Goal: Transaction & Acquisition: Purchase product/service

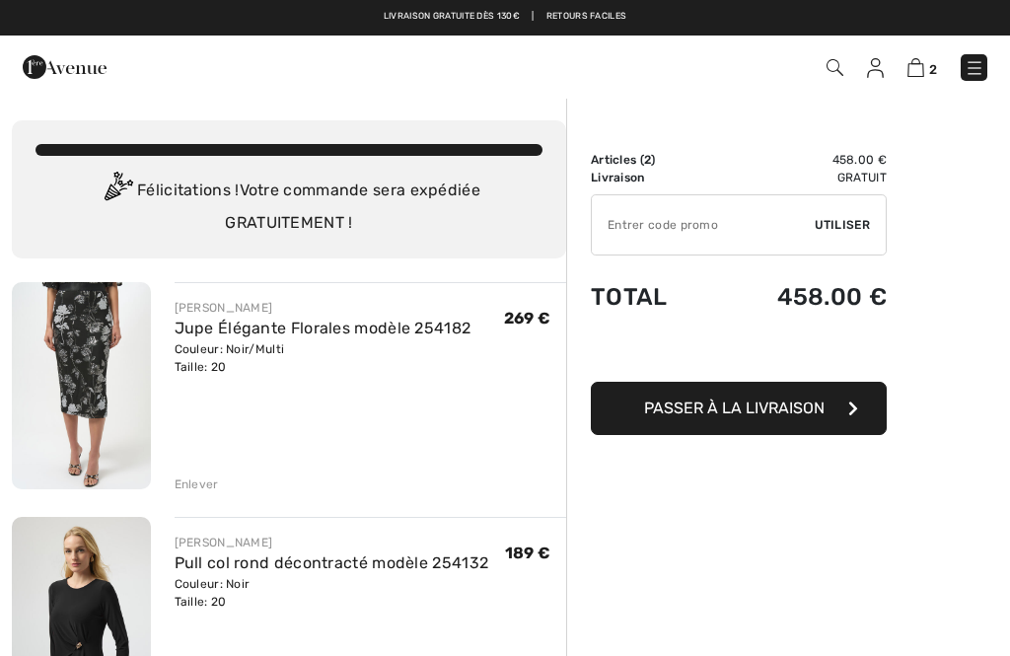
click at [203, 485] on div "Enlever" at bounding box center [197, 484] width 44 height 18
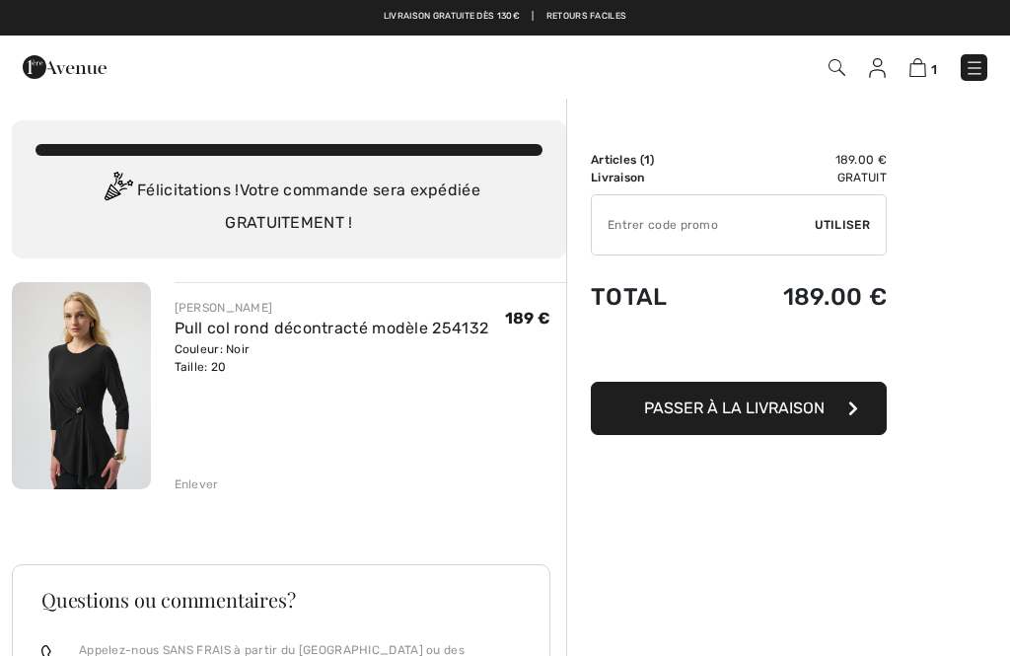
click at [193, 483] on div "Enlever" at bounding box center [197, 484] width 44 height 18
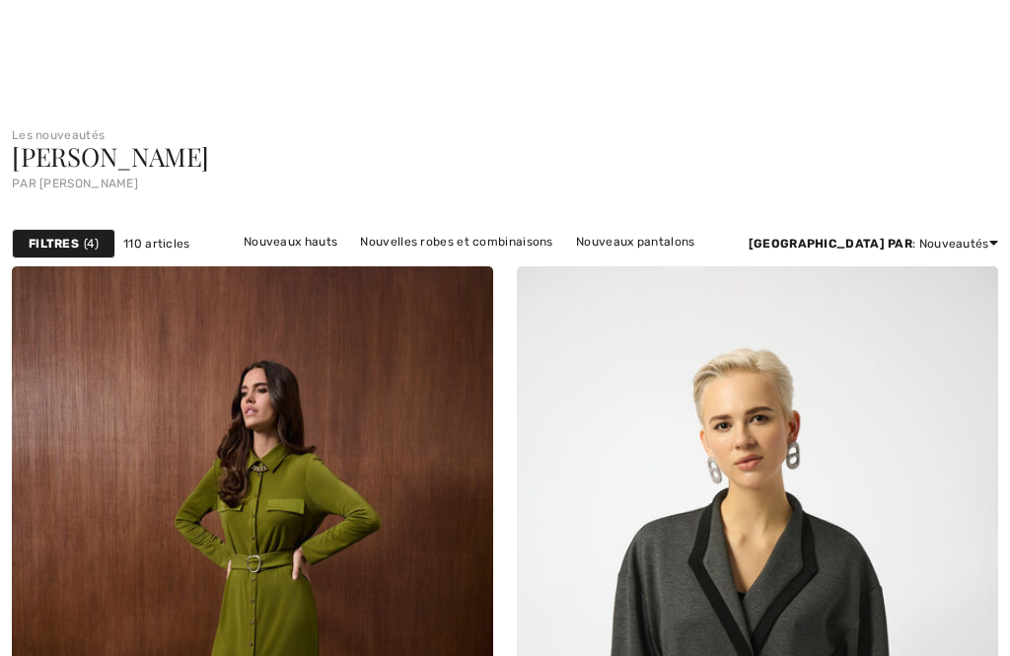
scroll to position [976, 0]
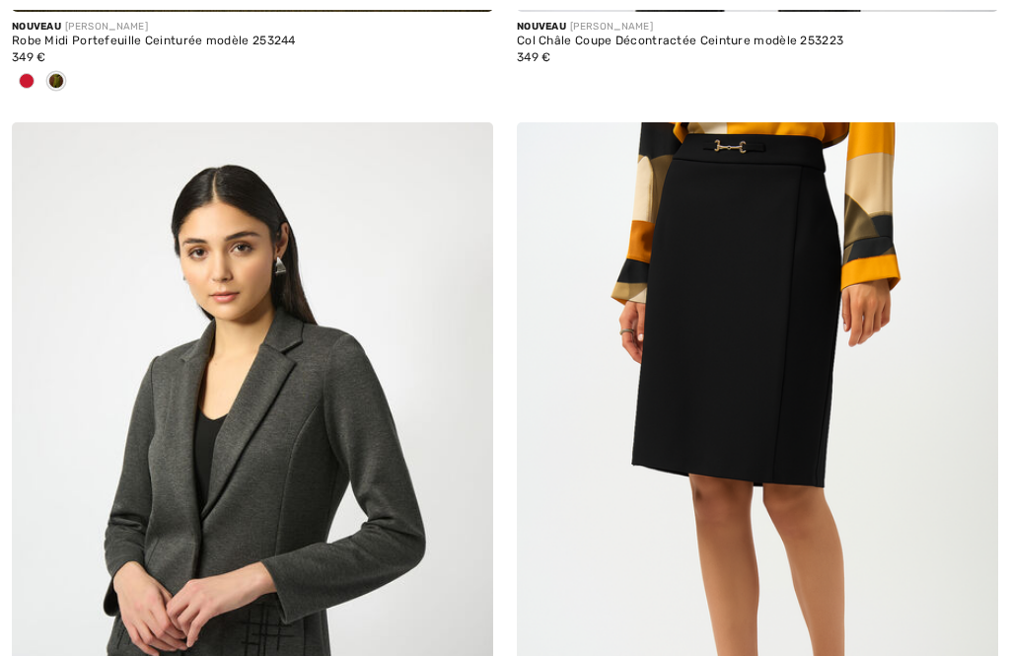
checkbox input "true"
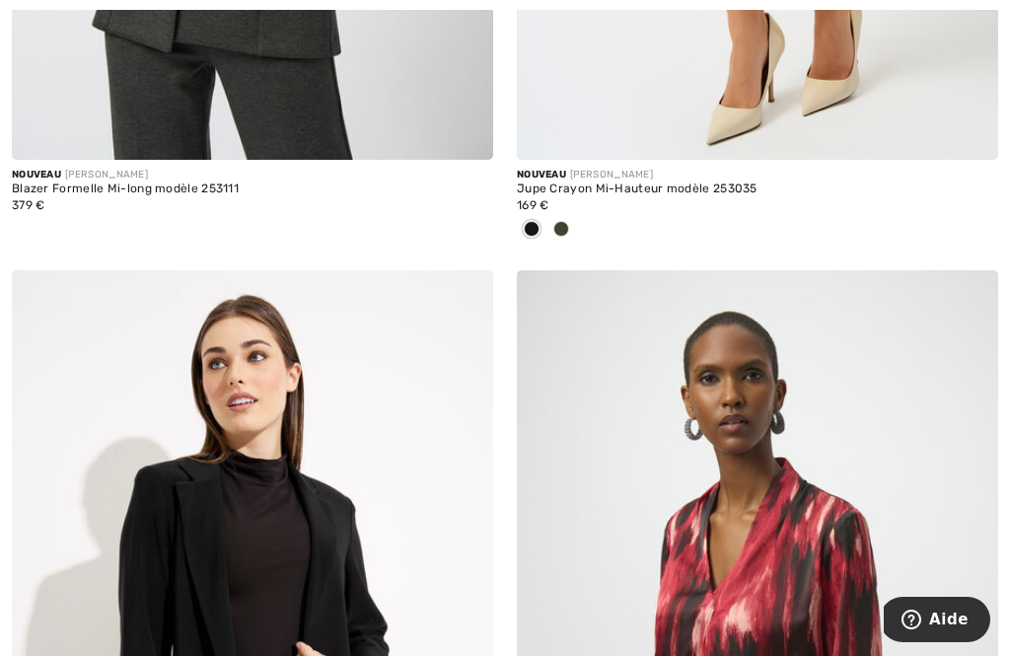
scroll to position [1664, 0]
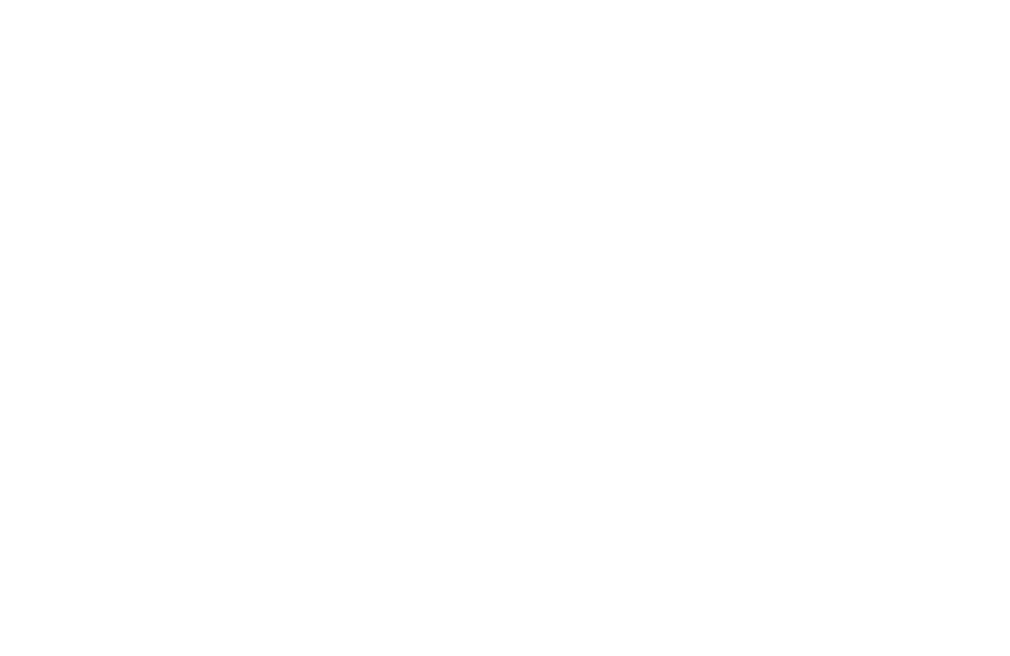
checkbox input "true"
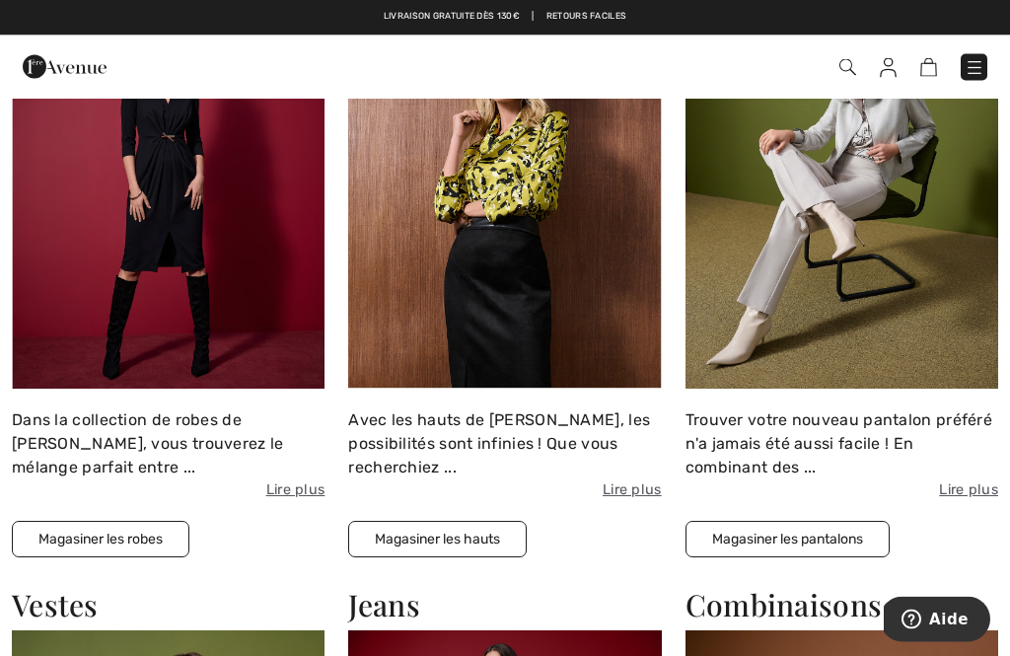
scroll to position [2547, 0]
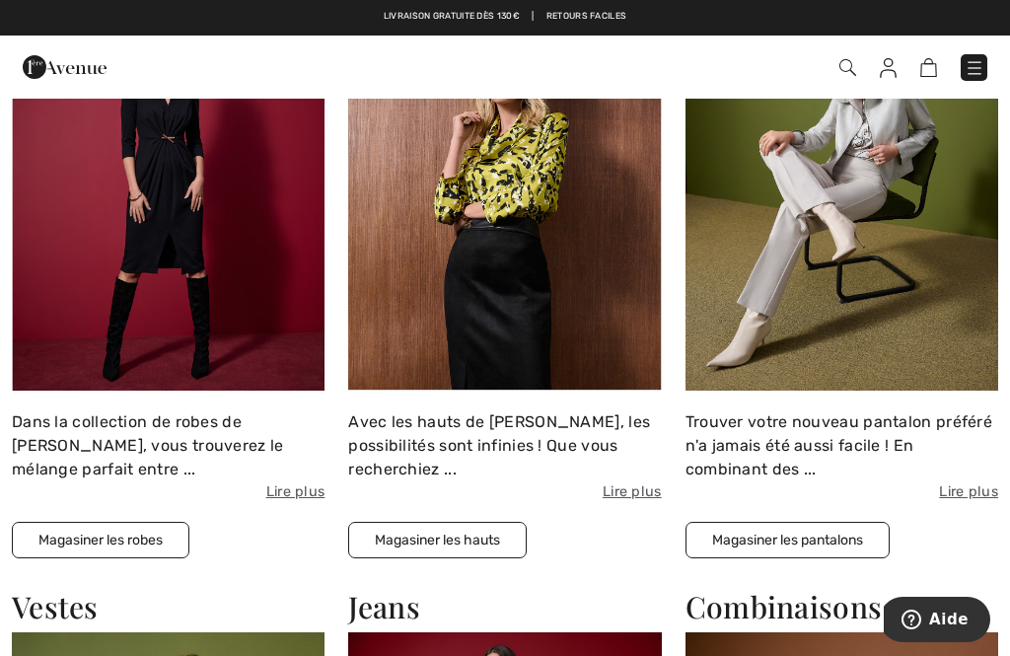
click at [439, 536] on button "Magasiner les hauts" at bounding box center [437, 540] width 178 height 36
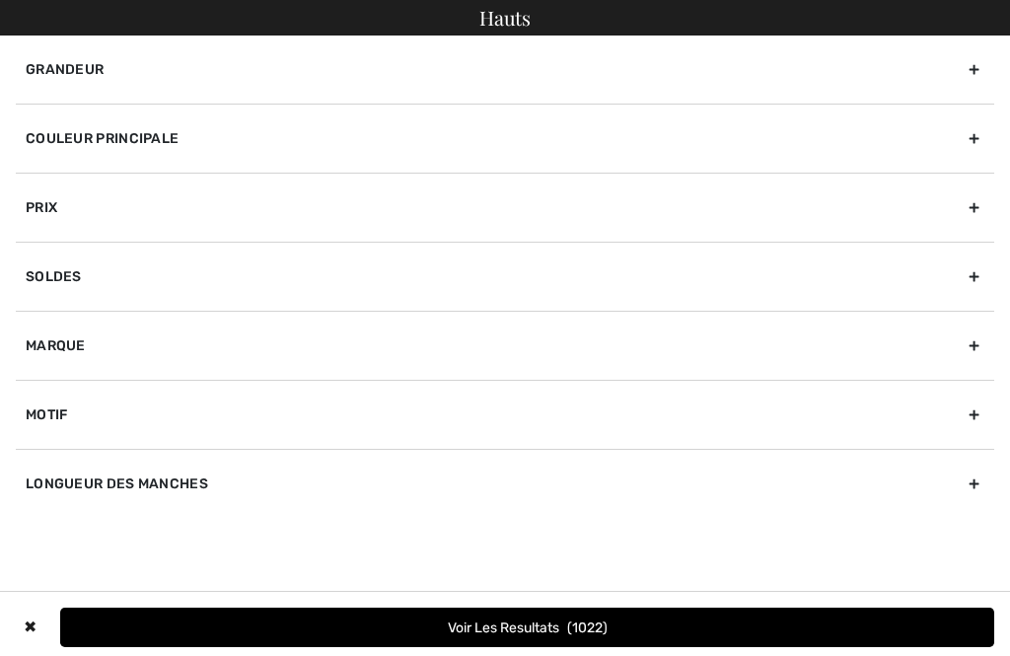
checkbox input "true"
click at [72, 348] on div "Marque" at bounding box center [505, 345] width 978 height 69
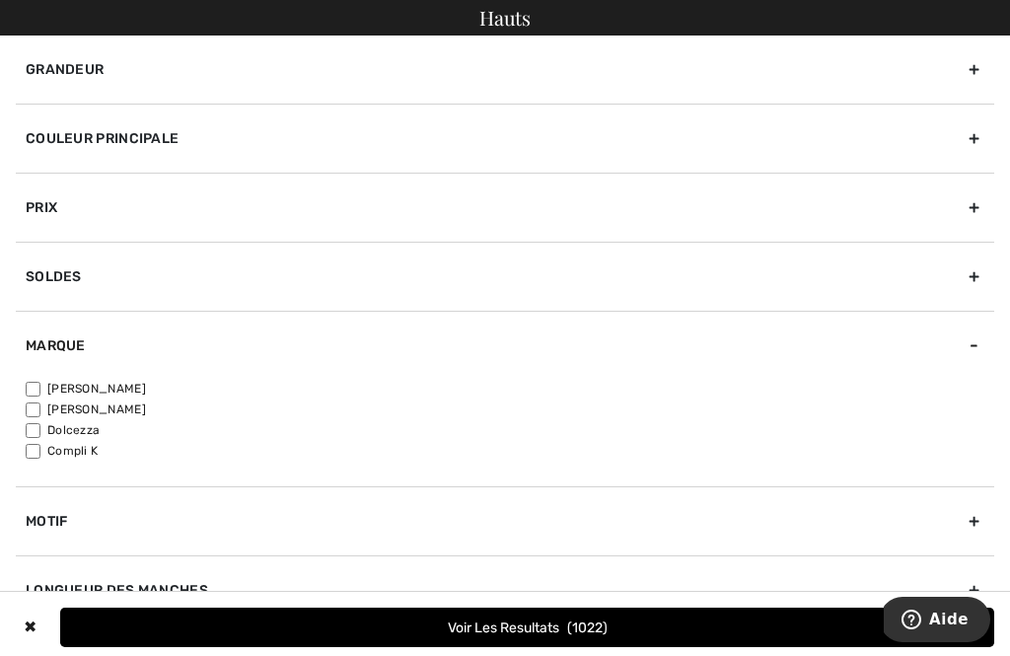
click at [37, 390] on input"] "[PERSON_NAME]" at bounding box center [33, 389] width 15 height 15
checkbox input"] "true"
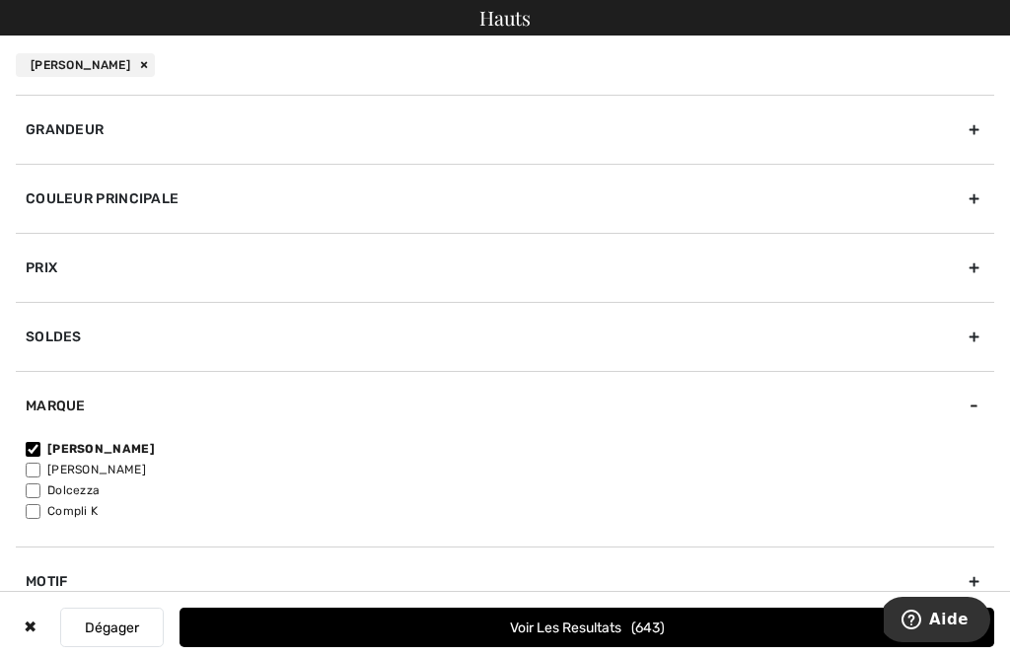
click at [111, 130] on div "Grandeur" at bounding box center [505, 129] width 978 height 69
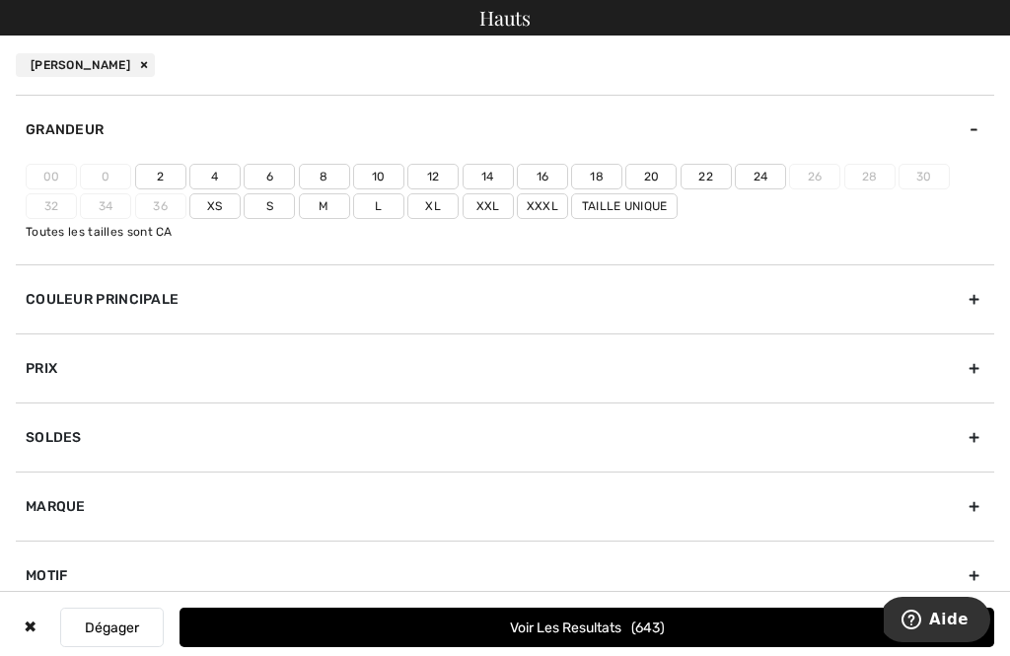
click at [486, 198] on label "Xxl" at bounding box center [488, 206] width 51 height 26
click at [0, 0] on input"] "Xxl" at bounding box center [0, 0] width 0 height 0
click at [655, 174] on label "20" at bounding box center [650, 177] width 51 height 26
click at [0, 0] on input"] "20" at bounding box center [0, 0] width 0 height 0
click at [709, 170] on label "22" at bounding box center [705, 177] width 51 height 26
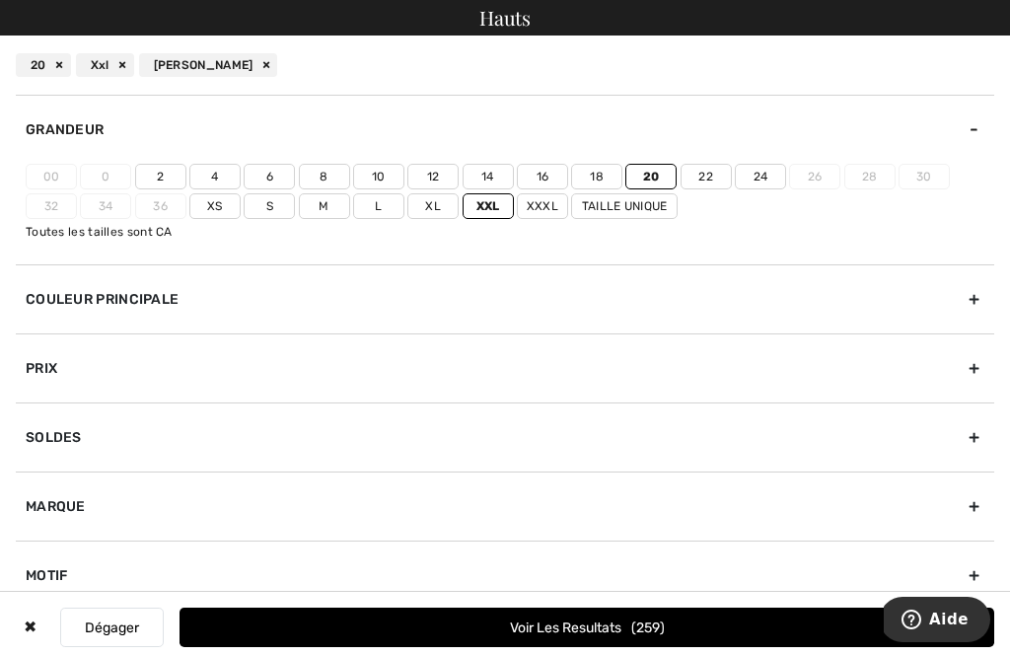
click at [0, 0] on input"] "22" at bounding box center [0, 0] width 0 height 0
click at [559, 634] on button "Voir les resultats 289" at bounding box center [586, 626] width 815 height 39
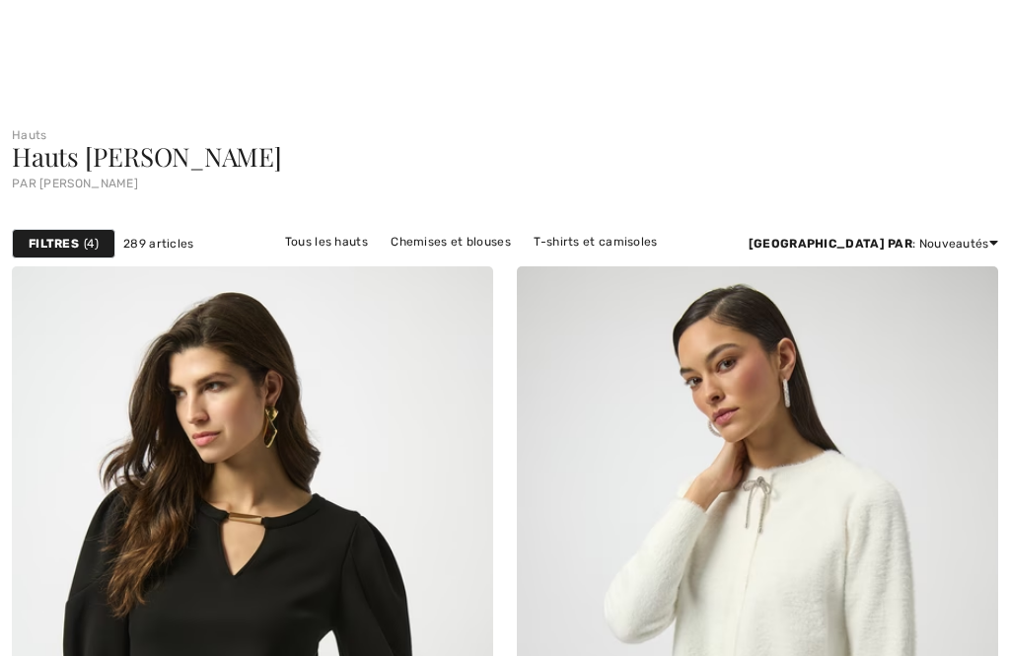
checkbox input "true"
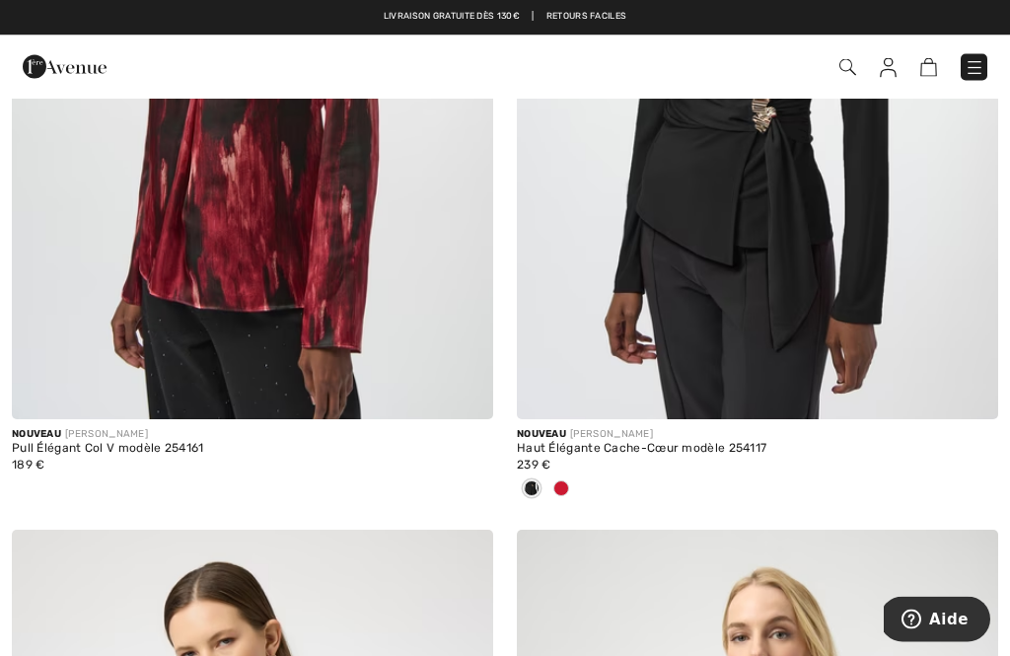
scroll to position [8133, 0]
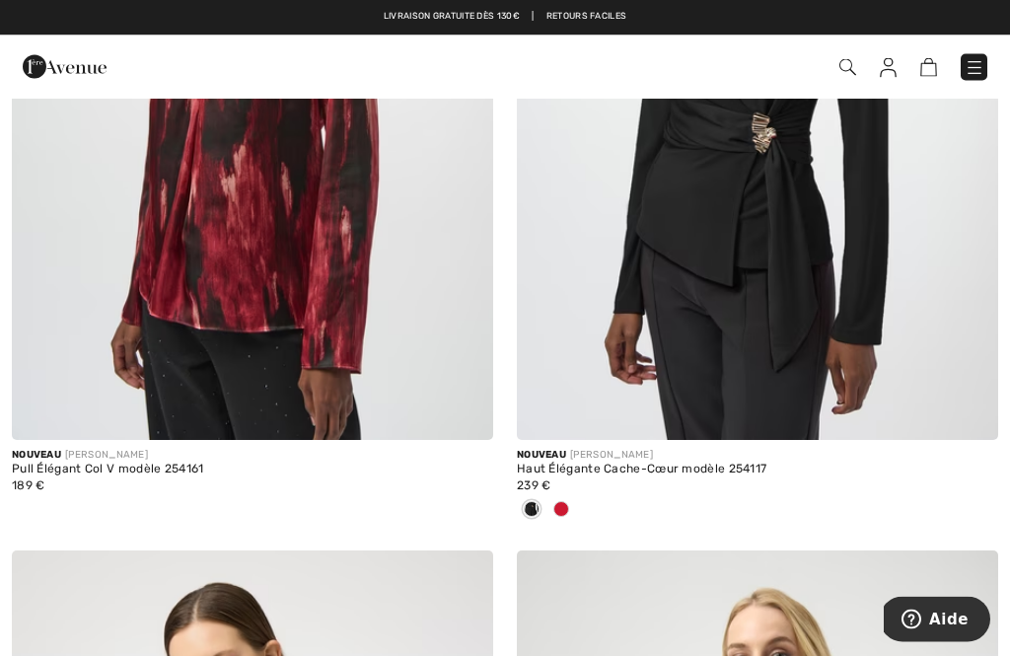
click at [575, 495] on div at bounding box center [561, 511] width 30 height 33
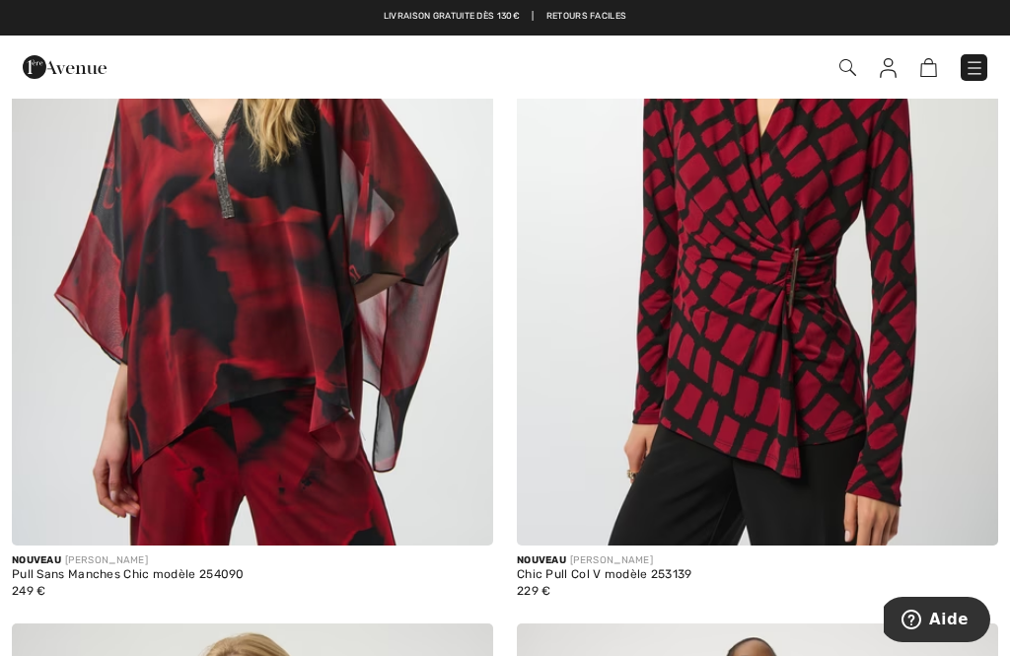
scroll to position [12337, 0]
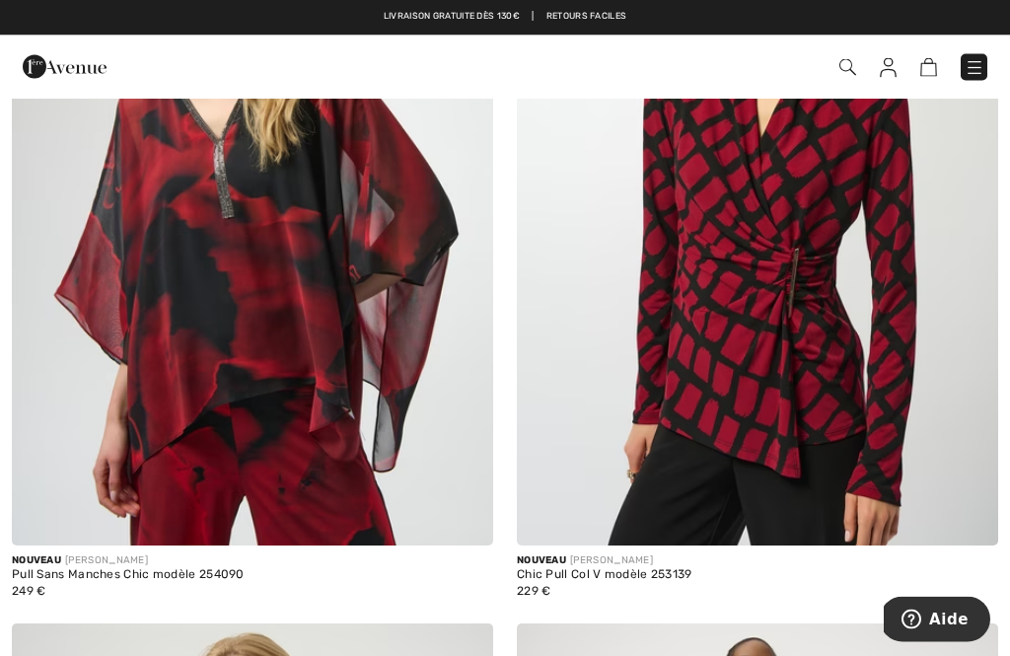
click at [770, 292] on img at bounding box center [757, 185] width 481 height 722
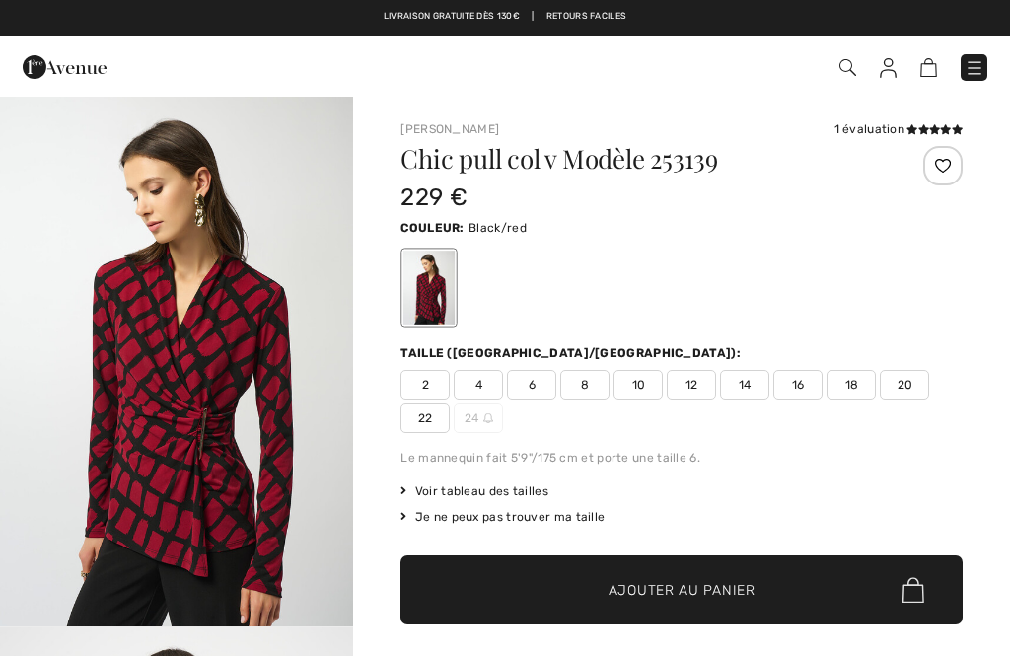
checkbox input "true"
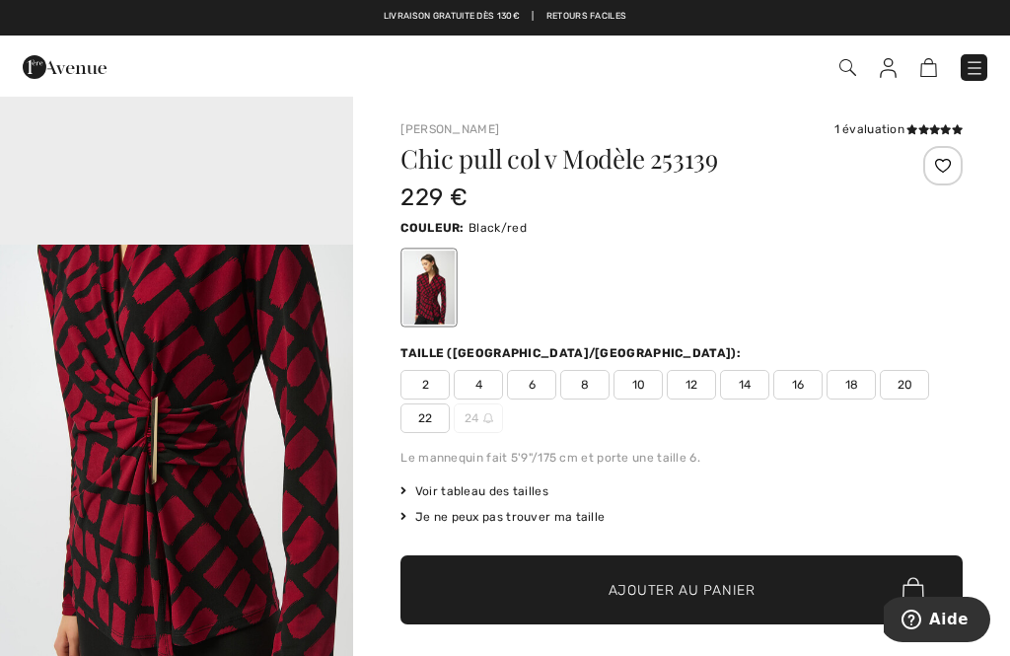
scroll to position [1548, 0]
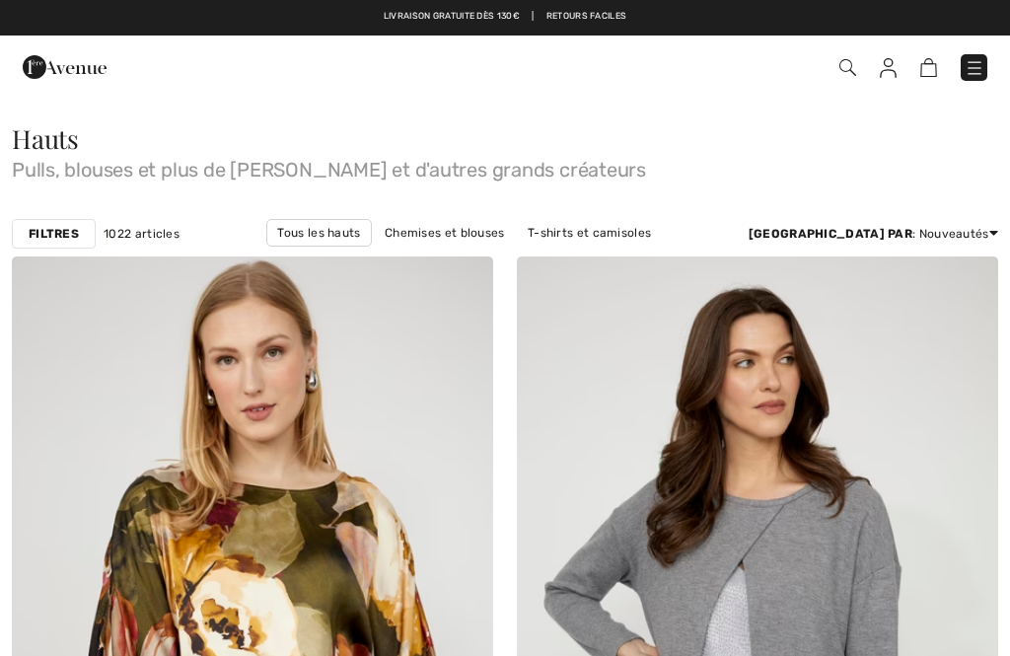
checkbox input "true"
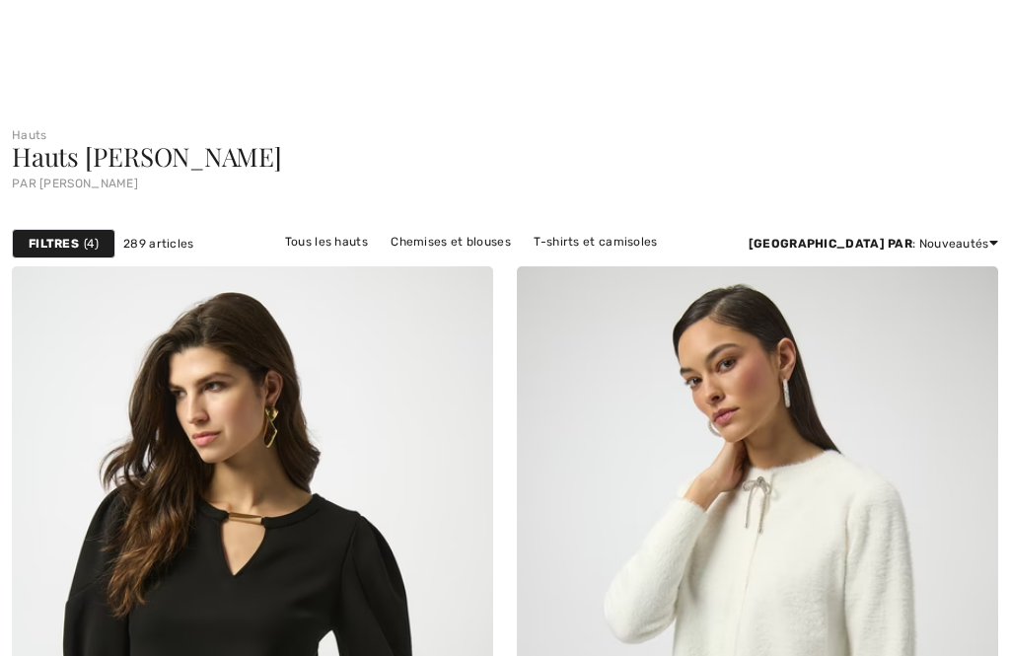
checkbox input "true"
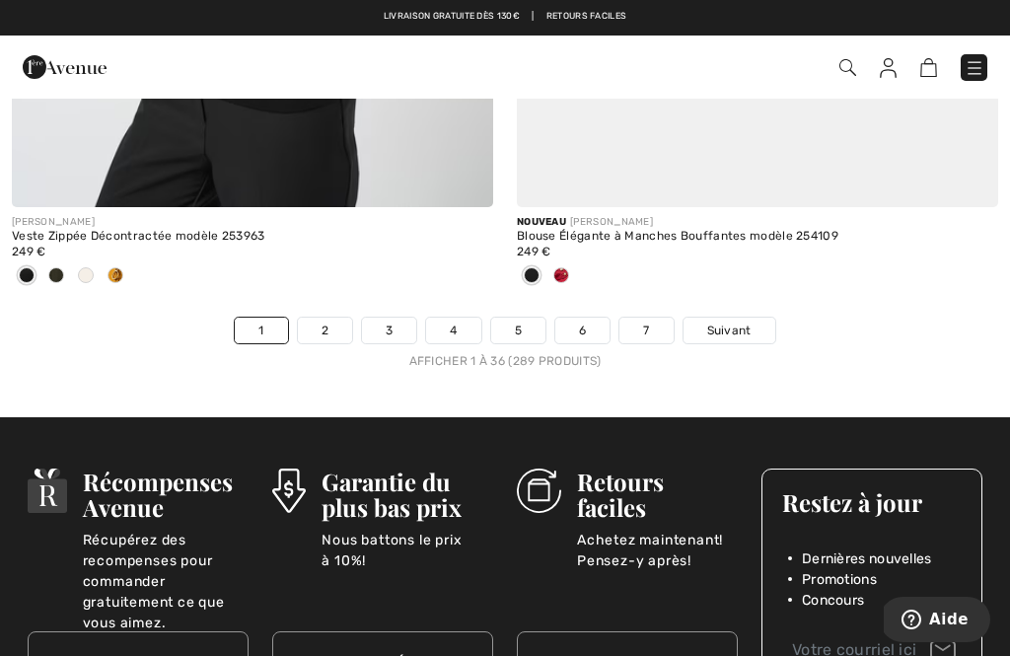
scroll to position [15117, 0]
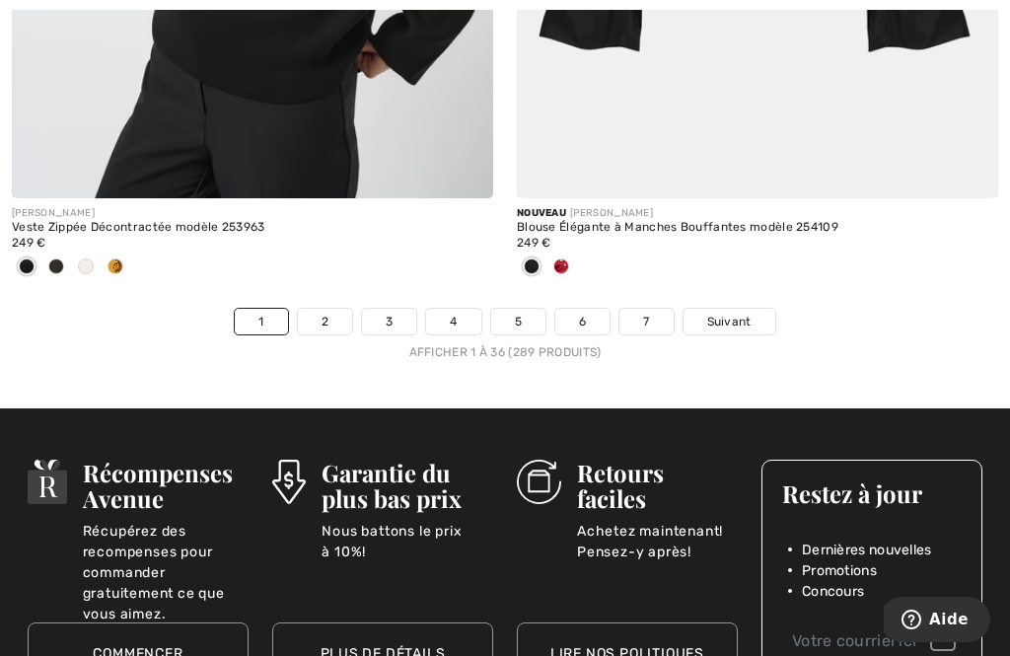
click at [727, 317] on link "Suivant" at bounding box center [729, 322] width 92 height 26
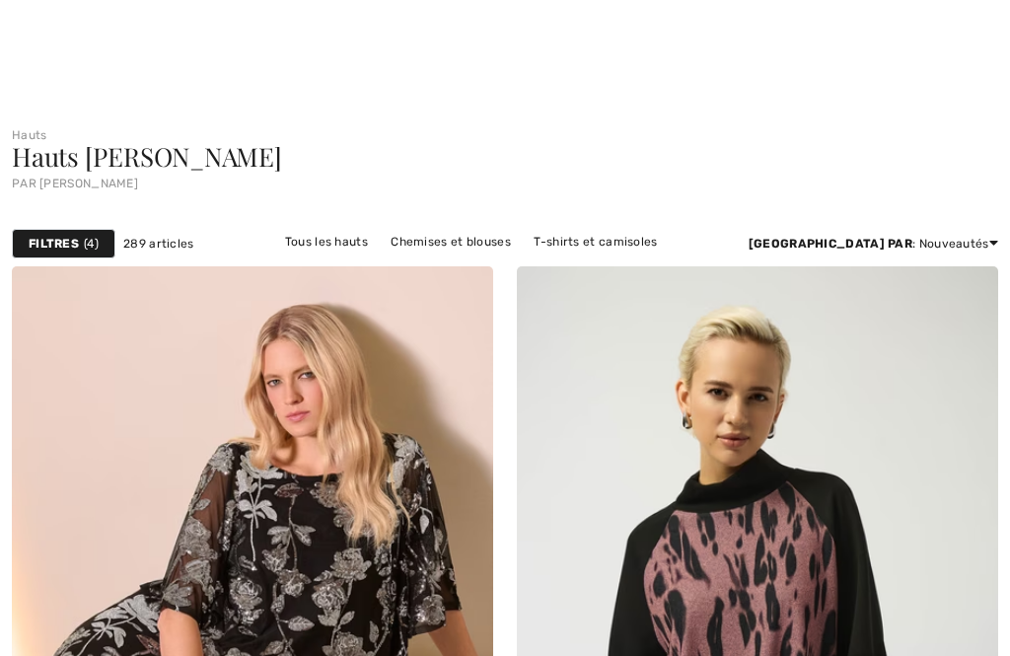
checkbox input "true"
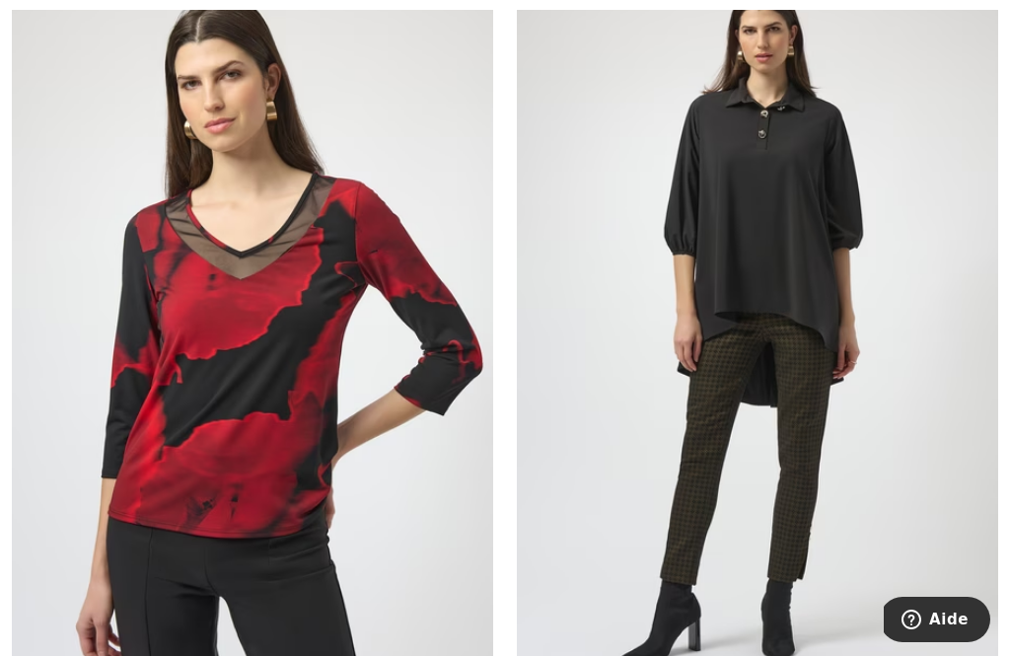
scroll to position [14755, 0]
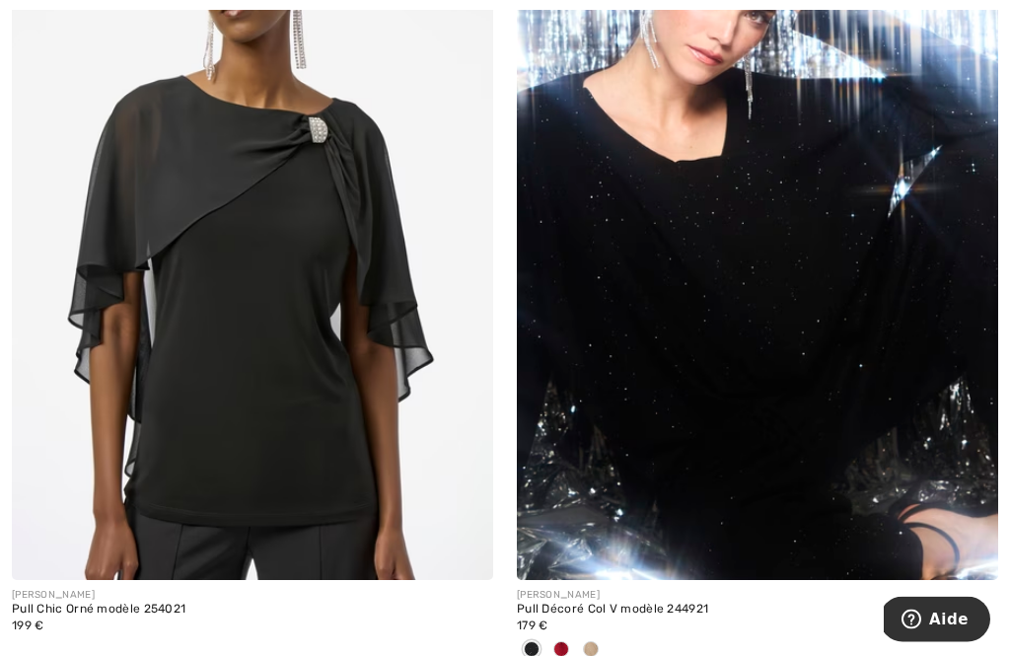
scroll to position [2832, 0]
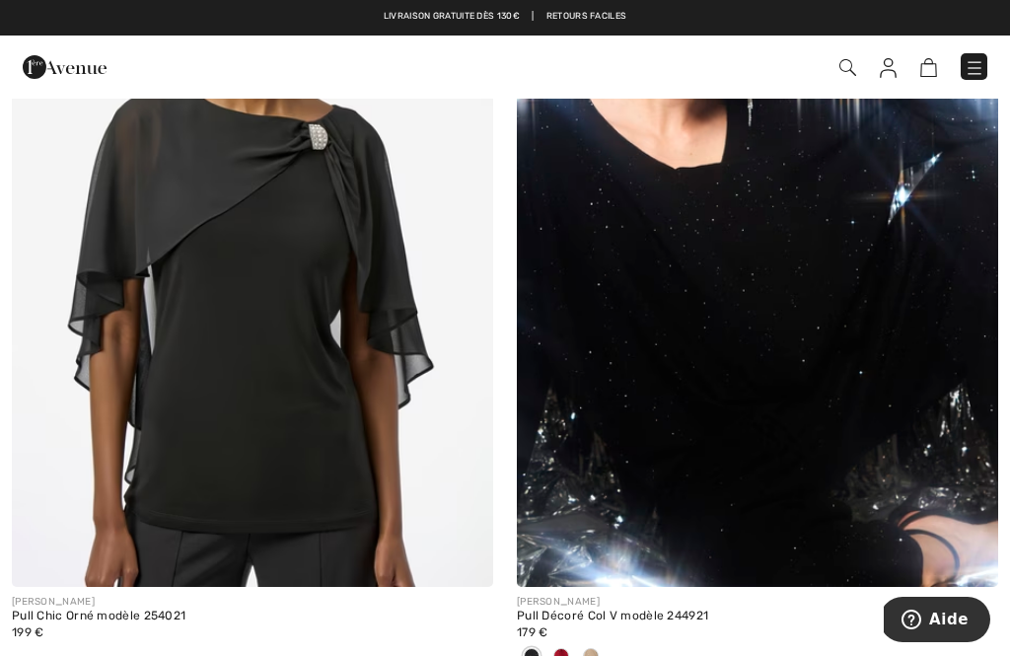
click at [568, 655] on div at bounding box center [561, 657] width 30 height 33
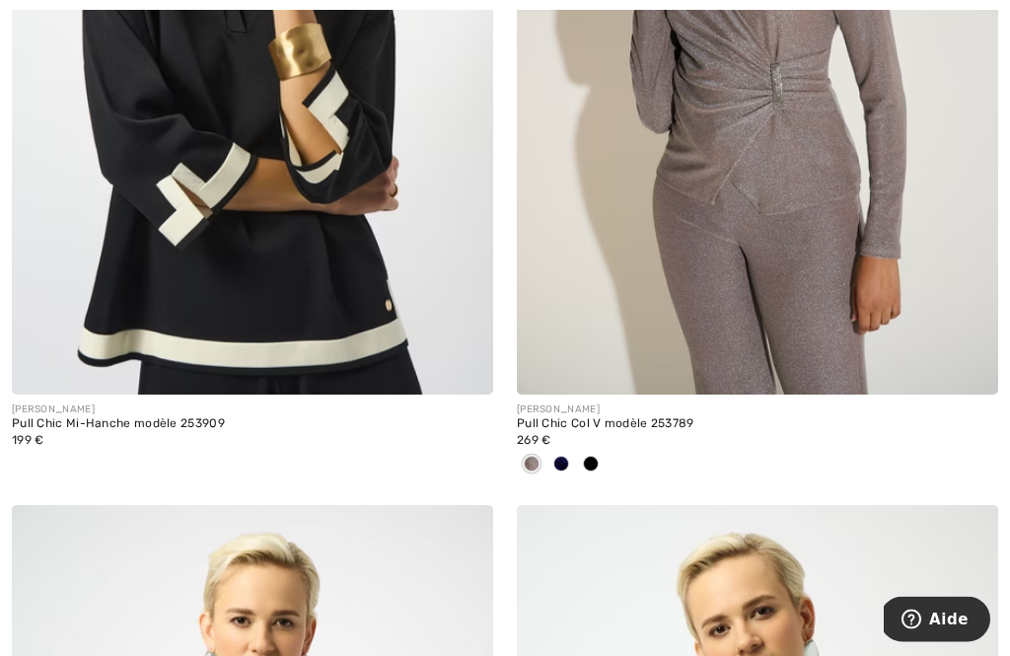
scroll to position [8923, 0]
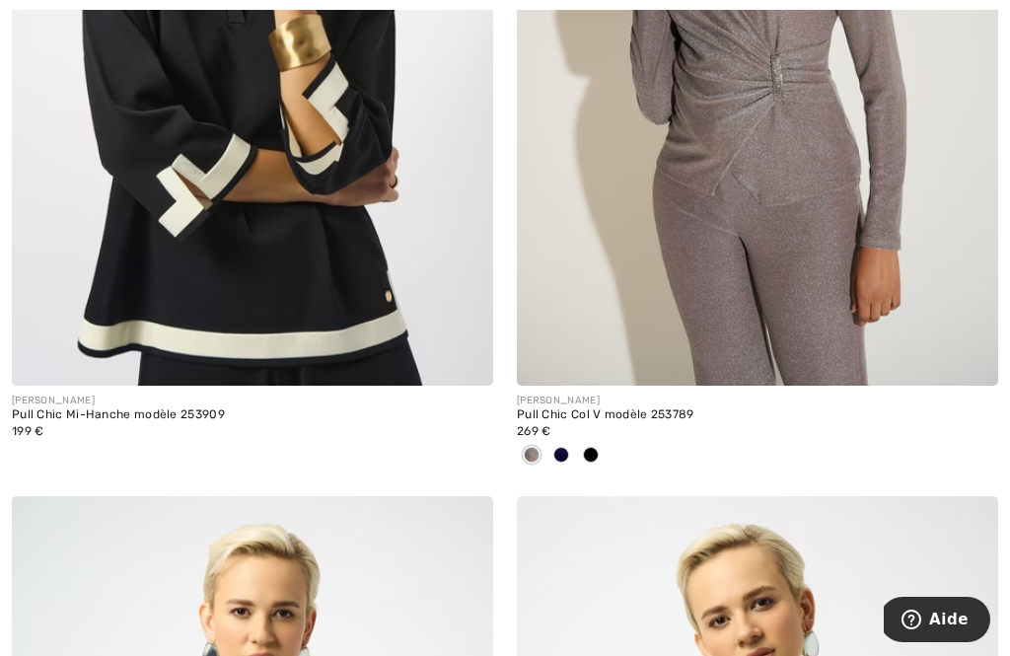
click at [704, 423] on div "269 €" at bounding box center [757, 431] width 481 height 18
click at [599, 440] on div at bounding box center [591, 456] width 30 height 33
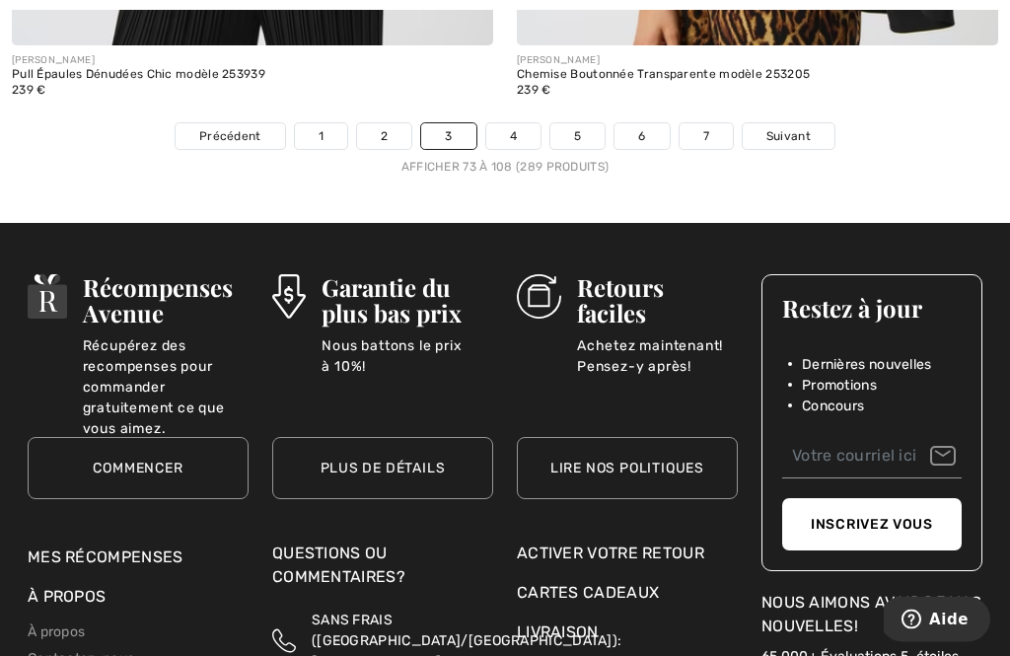
scroll to position [15335, 0]
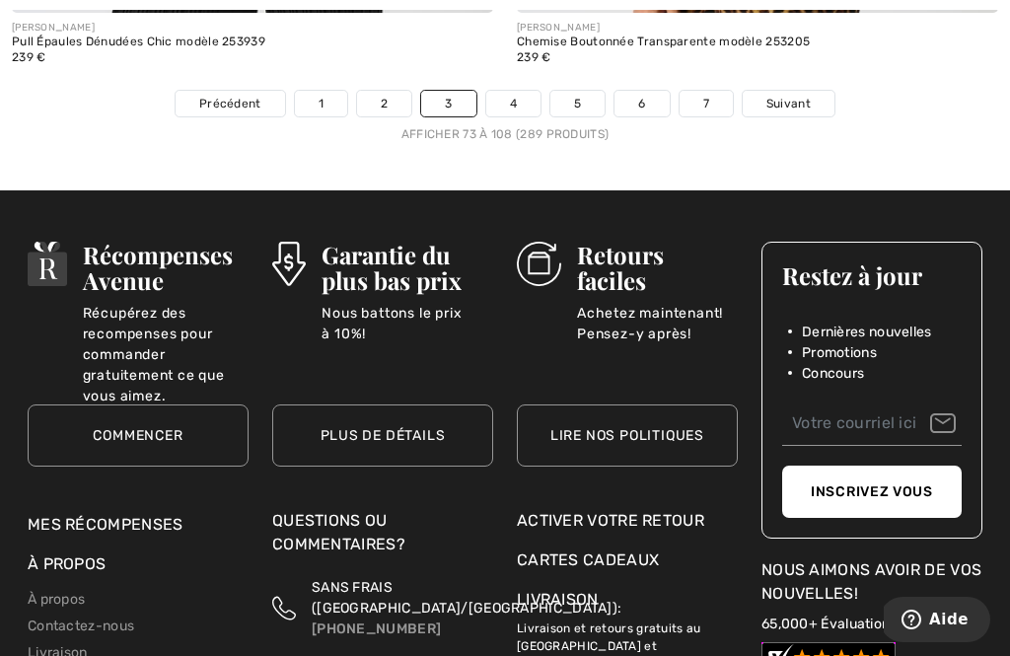
click at [795, 95] on span "Suivant" at bounding box center [788, 104] width 44 height 18
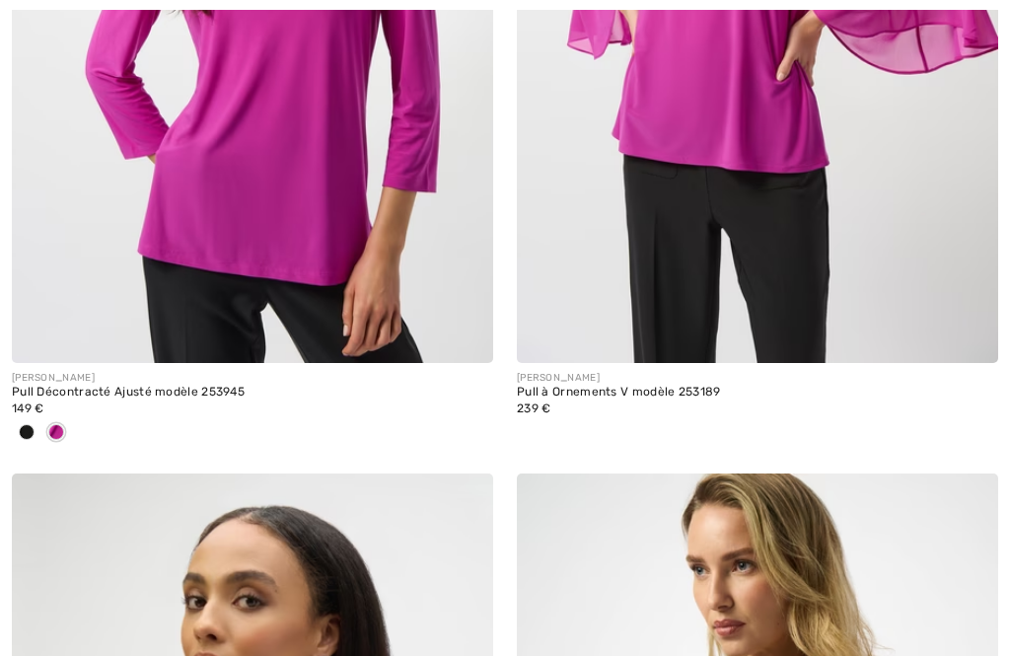
checkbox input "true"
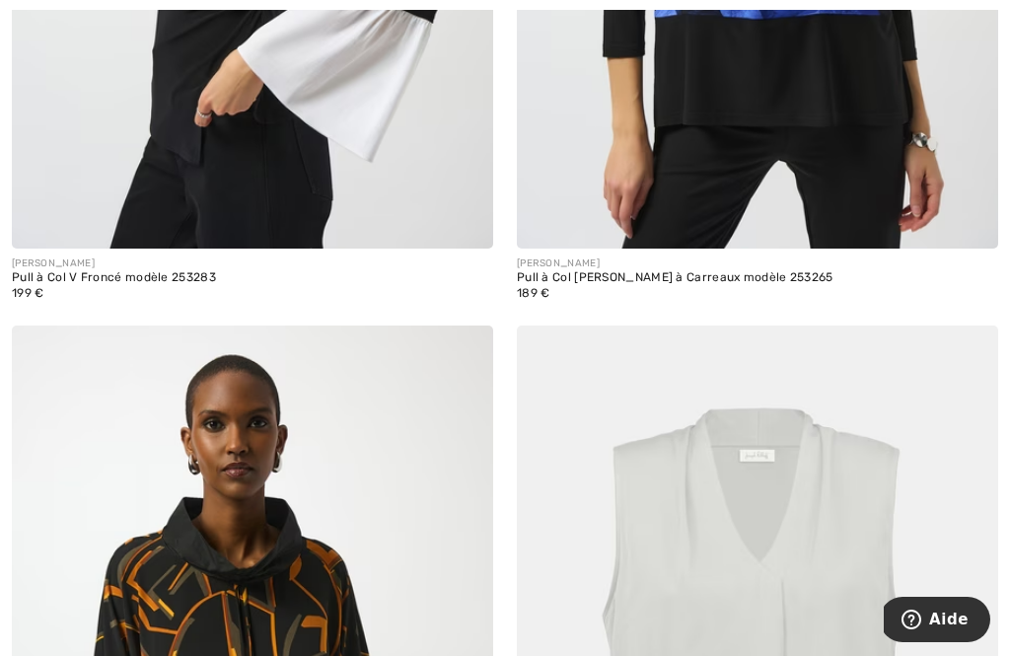
scroll to position [15486, 0]
